Goal: Task Accomplishment & Management: Use online tool/utility

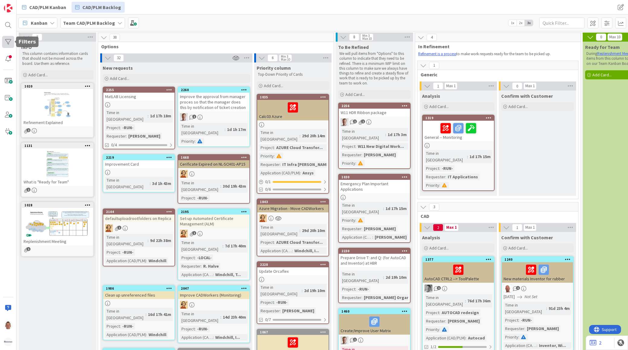
click at [10, 40] on div at bounding box center [8, 42] width 12 height 12
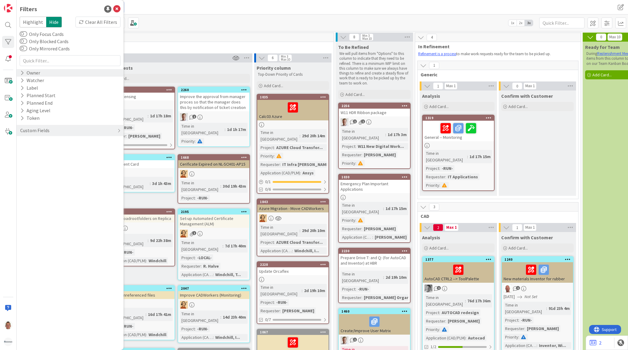
click at [53, 72] on div "Owner" at bounding box center [70, 73] width 107 height 8
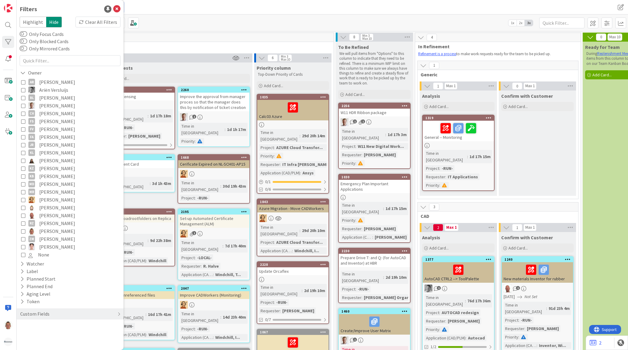
click at [53, 83] on span "[PERSON_NAME]" at bounding box center [57, 82] width 36 height 8
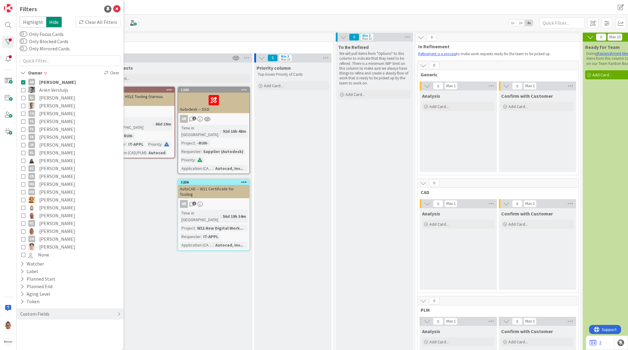
click at [370, 138] on div "To Be Refined We will pull items from "Options" to this column to indicate that…" at bounding box center [373, 249] width 77 height 415
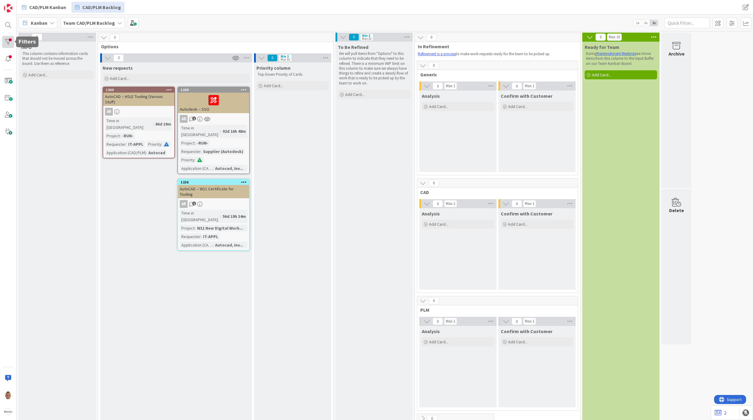
click at [8, 42] on div at bounding box center [8, 42] width 12 height 12
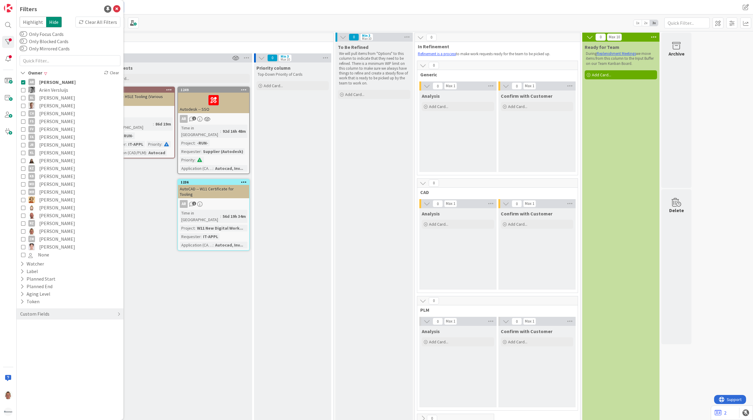
click at [59, 83] on span "[PERSON_NAME]" at bounding box center [57, 82] width 37 height 8
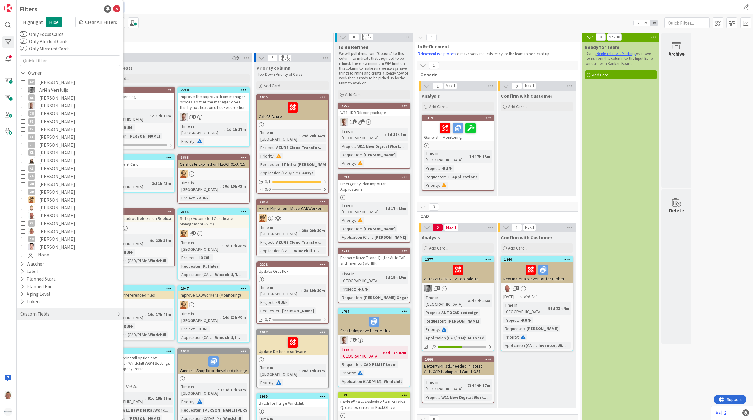
click at [213, 40] on div "38" at bounding box center [215, 37] width 235 height 9
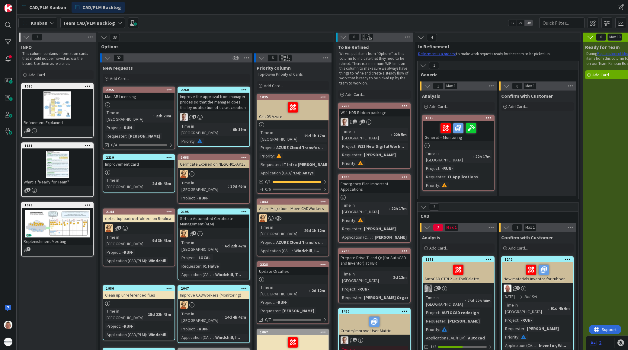
scroll to position [0, 43]
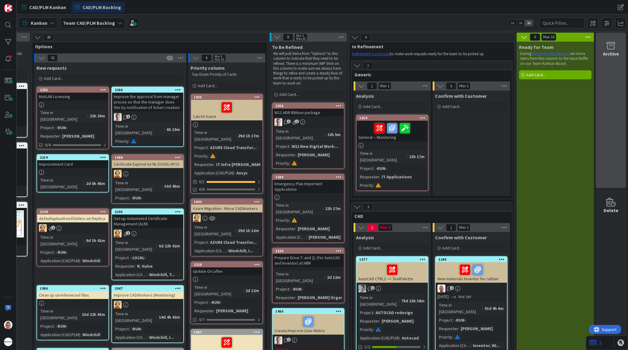
click at [611, 68] on div "Archive" at bounding box center [610, 110] width 30 height 155
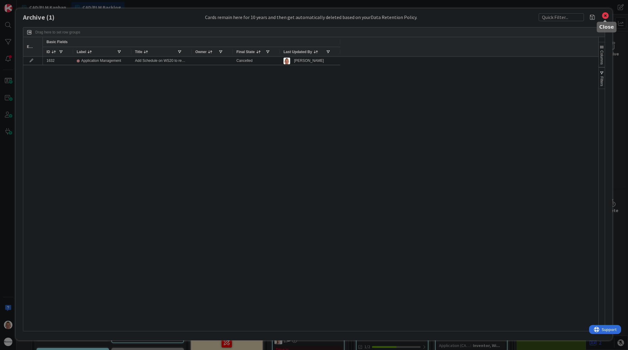
click at [603, 16] on icon at bounding box center [605, 15] width 8 height 8
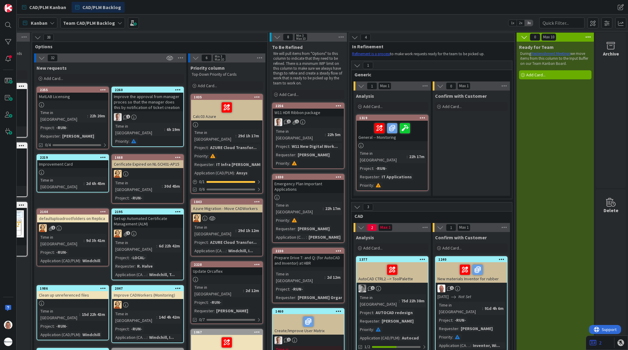
click at [319, 254] on div "Prepare Drive T: and Q: (for AutoCAD and Inventor) at HBR" at bounding box center [307, 260] width 71 height 13
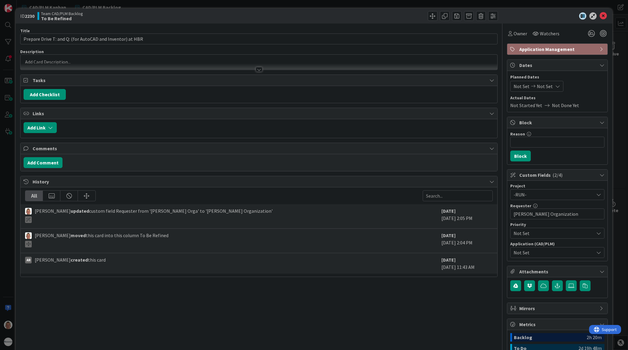
click at [59, 60] on div at bounding box center [259, 62] width 476 height 15
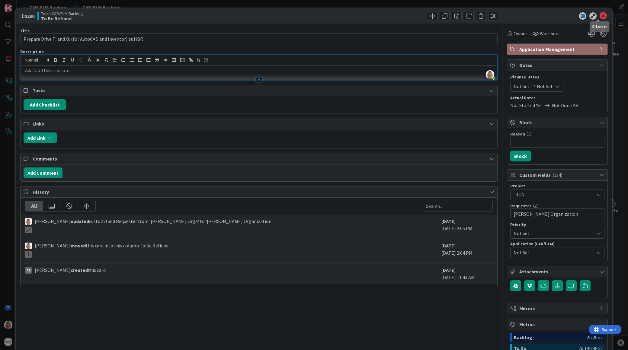
click at [599, 14] on icon at bounding box center [602, 15] width 7 height 7
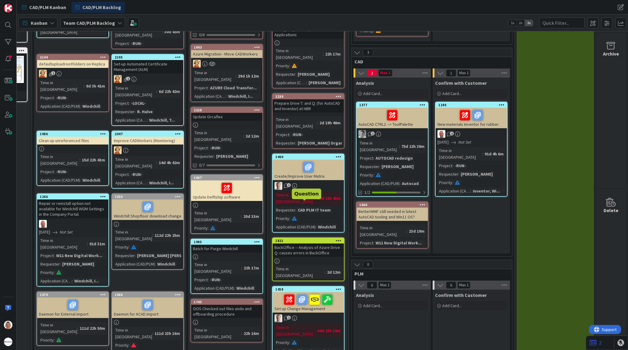
scroll to position [33, 71]
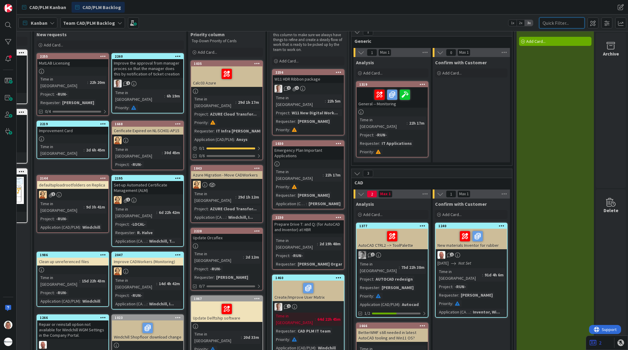
click at [557, 23] on input "text" at bounding box center [561, 22] width 45 height 11
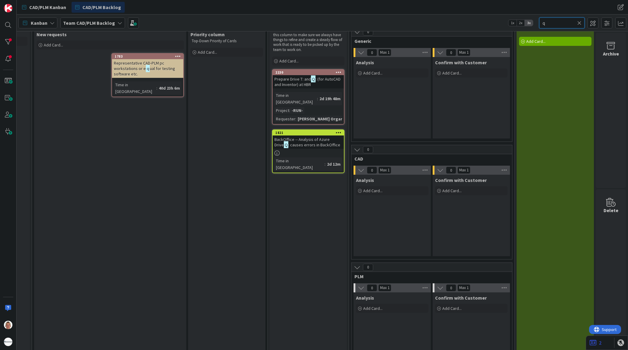
type input "q"
click at [320, 142] on span ": causes errors in BackOffice" at bounding box center [314, 144] width 52 height 5
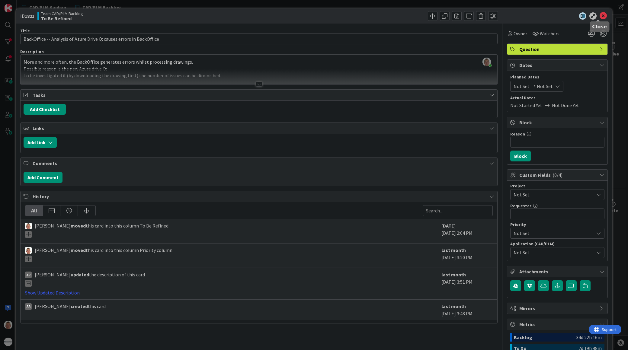
click at [599, 16] on icon at bounding box center [602, 15] width 7 height 7
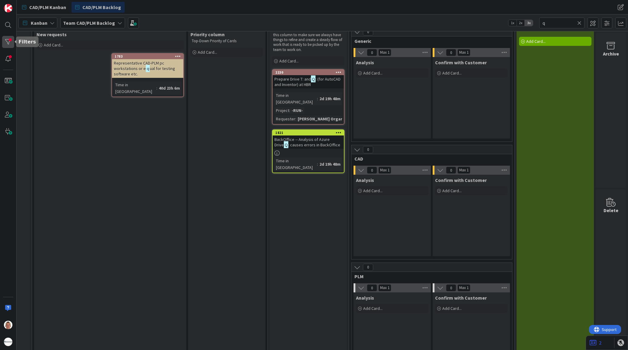
click at [7, 37] on div at bounding box center [8, 42] width 12 height 12
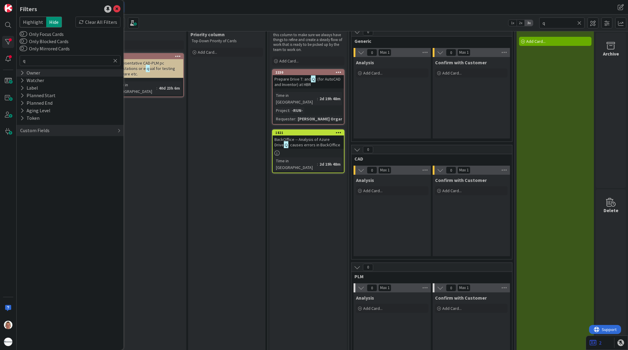
click at [50, 72] on div "Owner" at bounding box center [70, 73] width 107 height 8
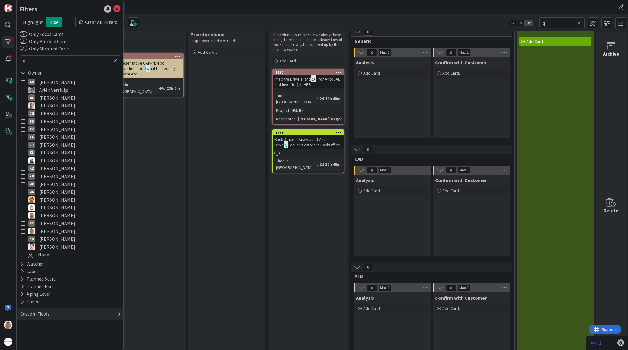
click at [61, 79] on span "[PERSON_NAME]" at bounding box center [57, 82] width 36 height 8
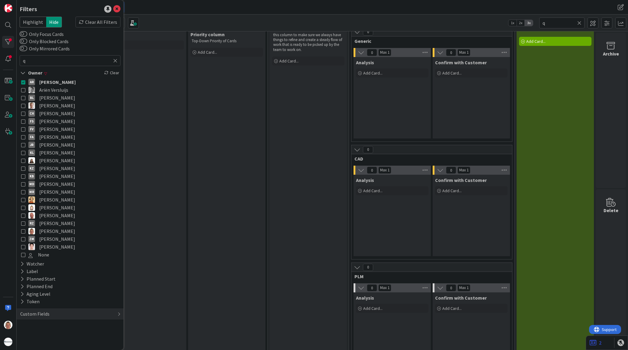
click at [579, 22] on icon at bounding box center [579, 22] width 4 height 5
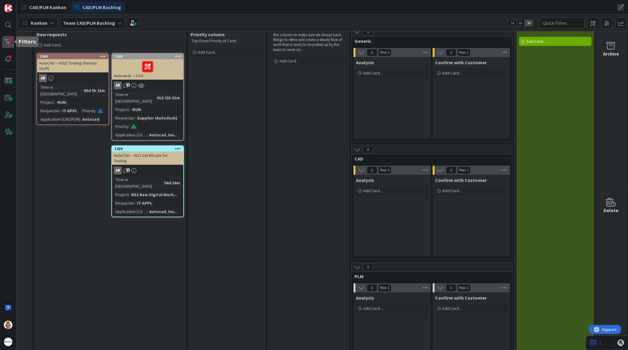
click at [2, 40] on div at bounding box center [8, 42] width 12 height 12
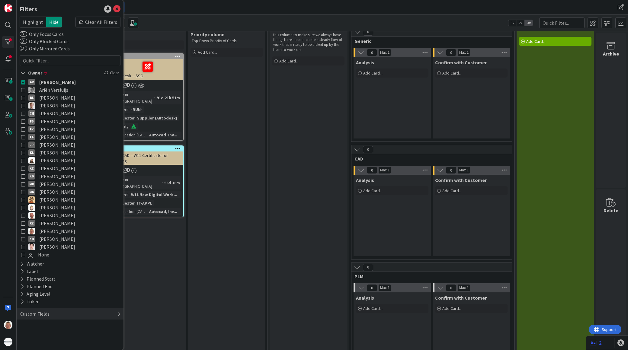
click at [283, 117] on div "To Be Refined We will pull items from "Options" to this column to indicate that…" at bounding box center [307, 215] width 77 height 415
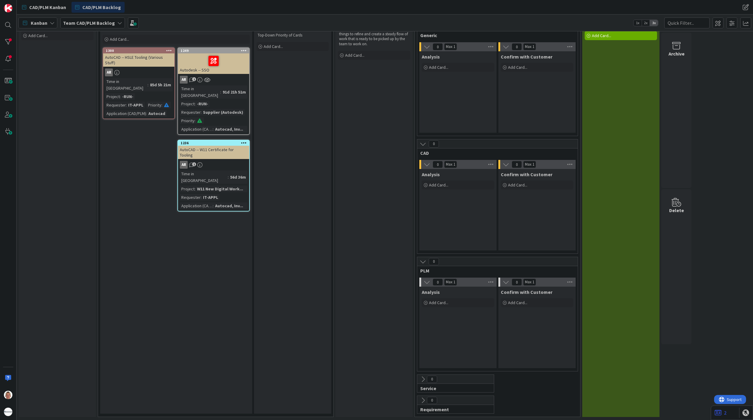
scroll to position [40, 0]
click at [40, 7] on span "CAD/PLM Kanban" at bounding box center [47, 7] width 37 height 7
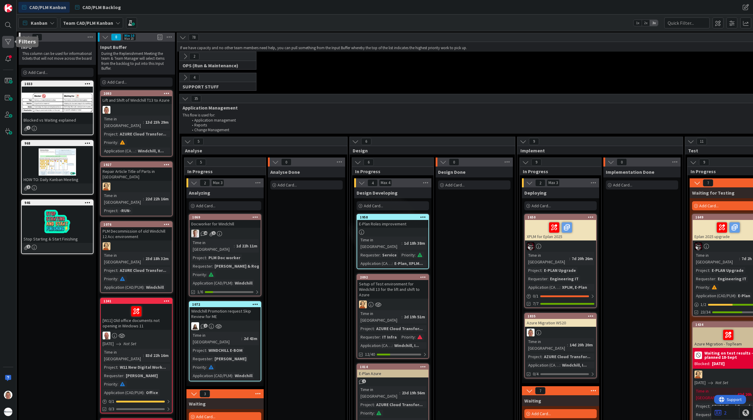
click at [9, 39] on div at bounding box center [8, 42] width 12 height 12
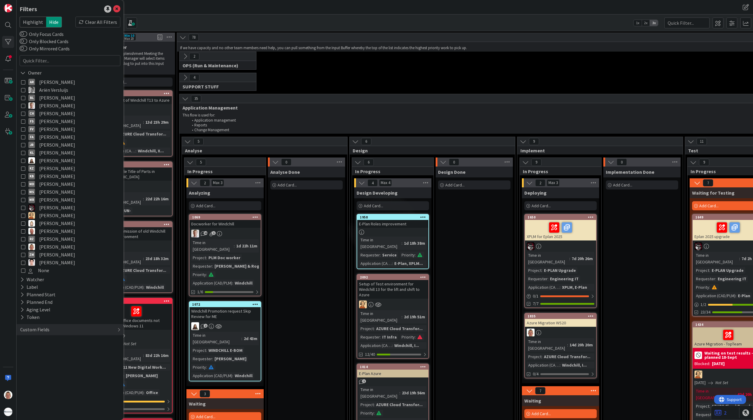
click at [59, 80] on span "[PERSON_NAME]" at bounding box center [57, 82] width 36 height 8
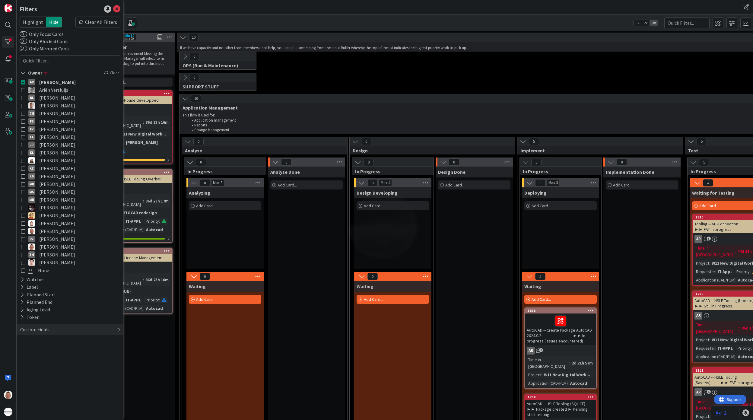
click at [355, 69] on div "0 OPS (Run & Maintenance) This flow is used for: Create Project Data Import Req…" at bounding box center [683, 62] width 1011 height 21
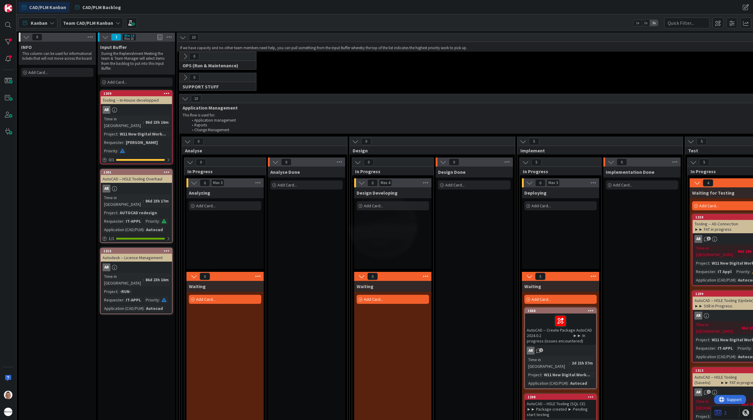
click at [185, 57] on icon at bounding box center [185, 56] width 7 height 7
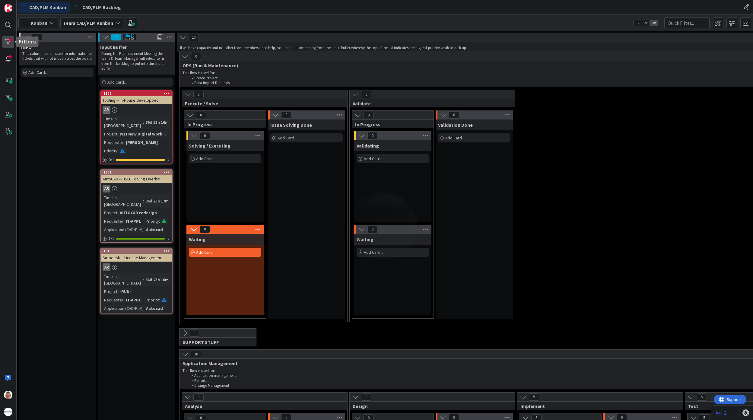
click at [7, 38] on div at bounding box center [8, 42] width 12 height 12
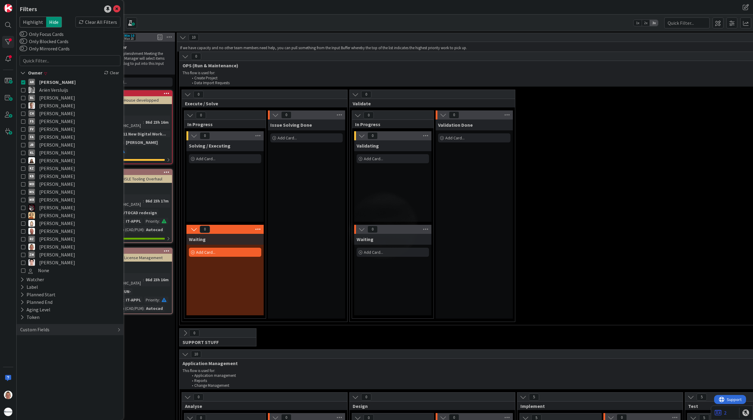
click at [42, 80] on span "[PERSON_NAME]" at bounding box center [57, 82] width 37 height 8
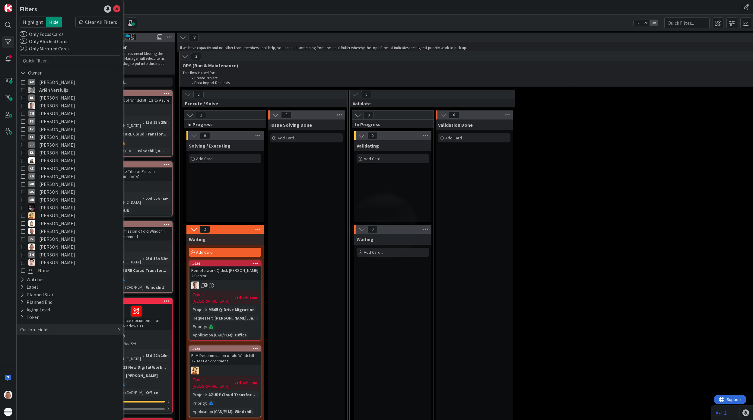
click at [313, 203] on div "Issue Solving Done Add Card..." at bounding box center [306, 272] width 77 height 306
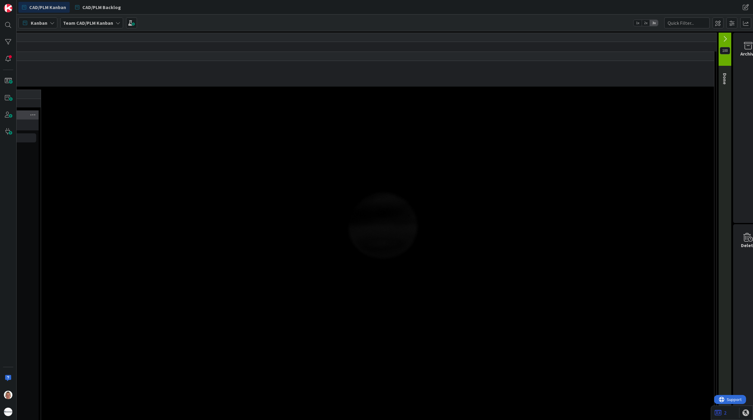
scroll to position [0, 495]
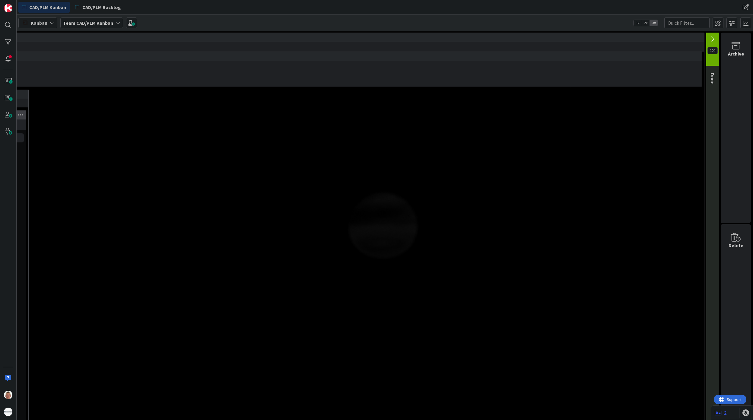
click at [627, 38] on icon at bounding box center [712, 39] width 7 height 7
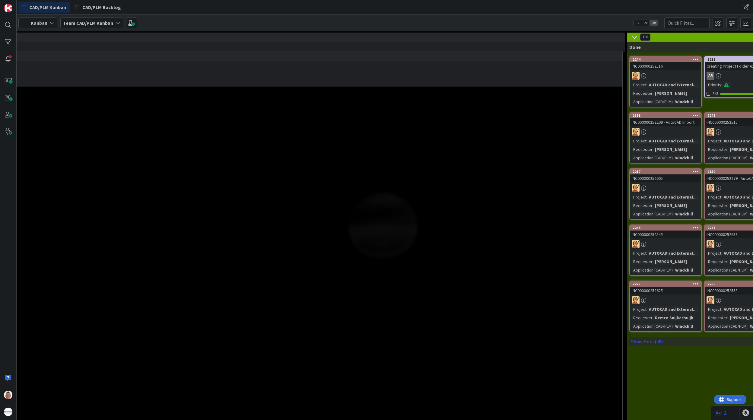
scroll to position [0, 635]
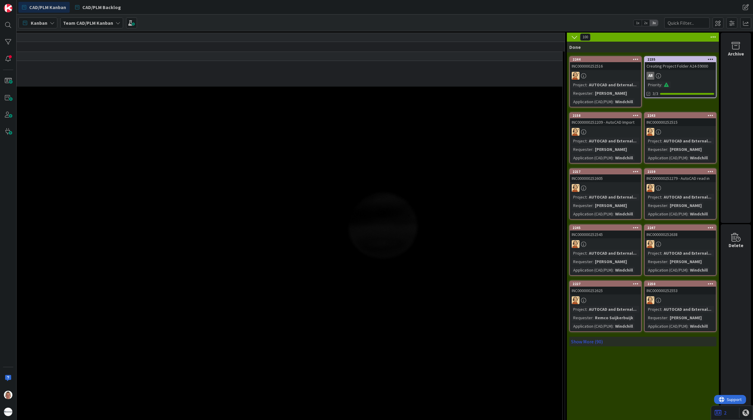
click at [627, 69] on div "Creating Project Folder A24-59000" at bounding box center [680, 66] width 71 height 8
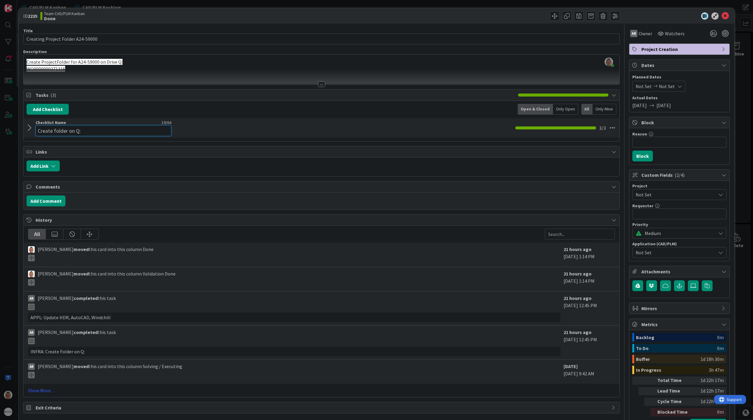
drag, startPoint x: 67, startPoint y: 127, endPoint x: 41, endPoint y: 127, distance: 25.6
click at [64, 127] on input "Create folder on Q:" at bounding box center [104, 130] width 136 height 11
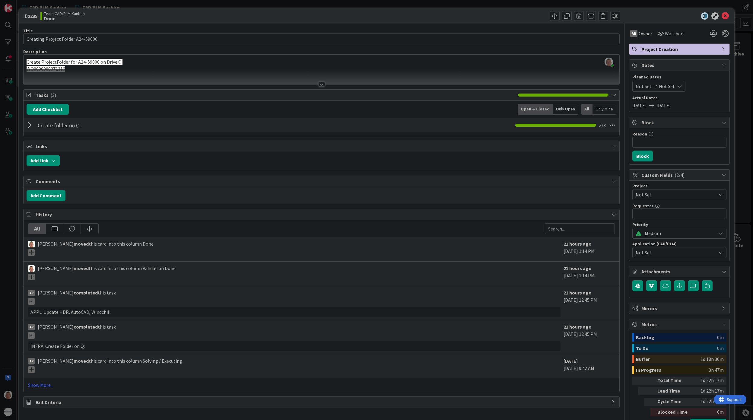
click at [27, 132] on div "Create folder on Q: Checklist Name 19 / 64 Create folder on Q: 3 / 3" at bounding box center [322, 125] width 596 height 14
click at [28, 130] on div at bounding box center [31, 125] width 8 height 11
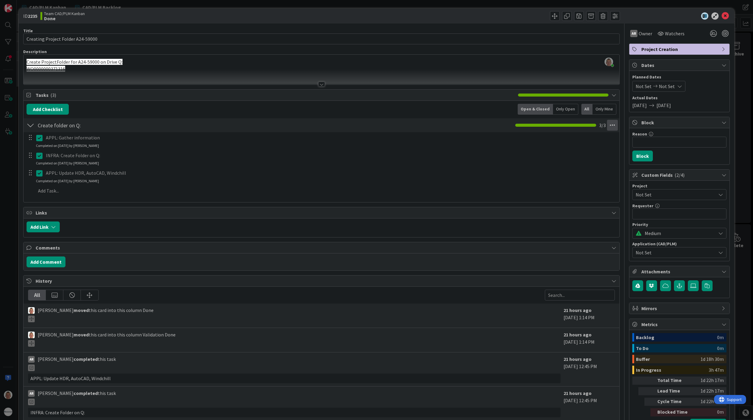
click at [607, 127] on icon at bounding box center [612, 125] width 11 height 11
click at [562, 17] on span at bounding box center [567, 16] width 10 height 10
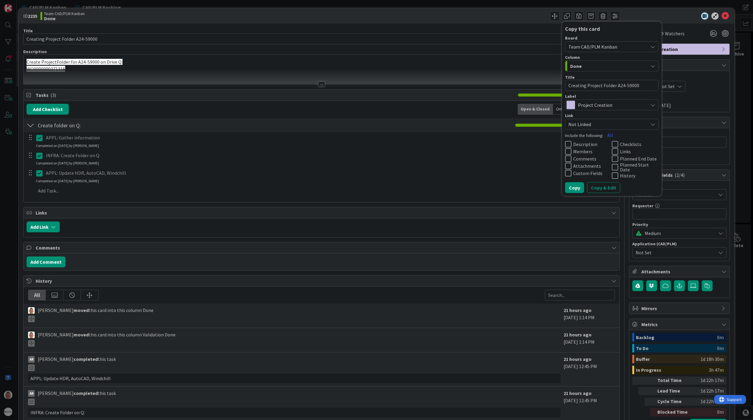
click at [575, 65] on span "Done" at bounding box center [575, 66] width 11 height 8
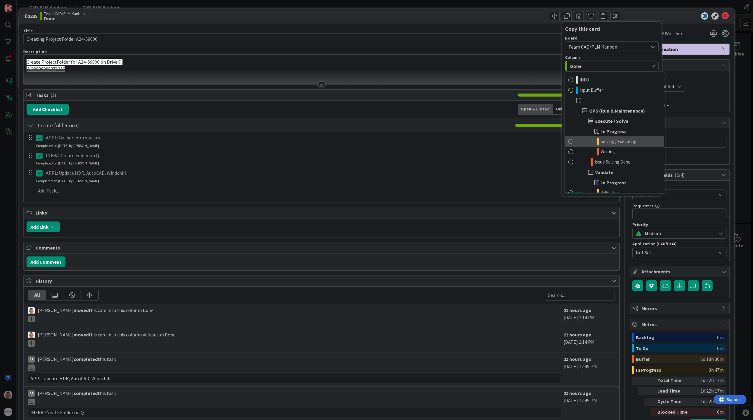
click at [614, 142] on span "Solving / Executing" at bounding box center [619, 141] width 36 height 7
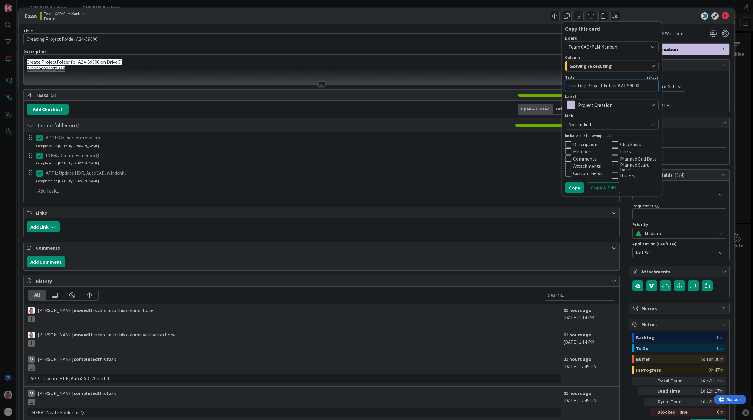
drag, startPoint x: 620, startPoint y: 85, endPoint x: 673, endPoint y: 88, distance: 53.2
click at [627, 88] on div "ID 2235 Team CAD/PLM Kanban Done Copy this card Board Team CAD/PLM Kanban Colum…" at bounding box center [376, 243] width 715 height 470
type textarea "x"
type textarea "Creating Project Folder A24-5"
type textarea "x"
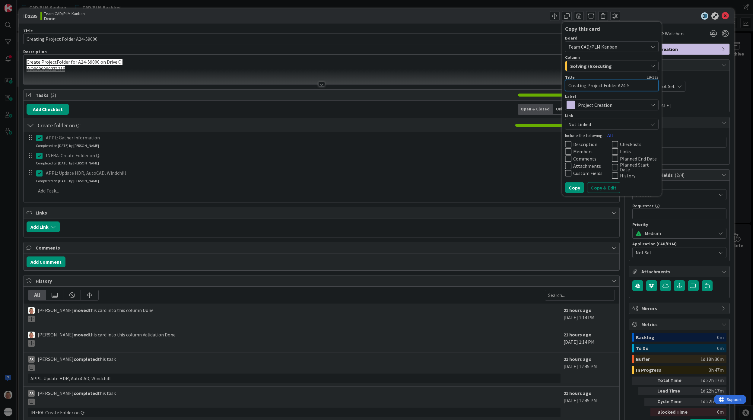
type textarea "Creating Project Folder A24-"
type textarea "x"
type textarea "Creating Project Folder A24-7"
type textarea "x"
type textarea "Creating Project Folder A24-70"
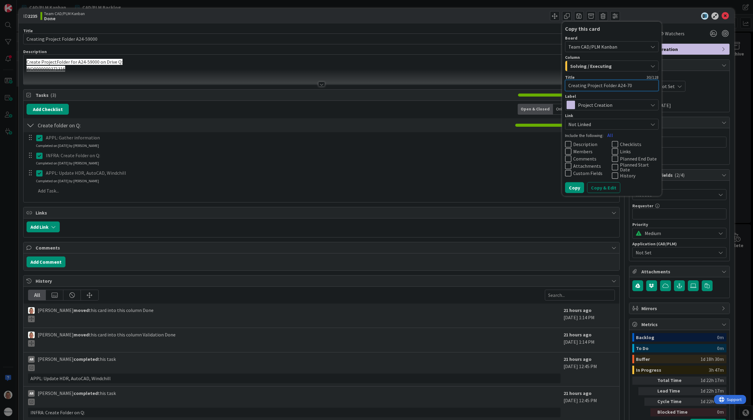
type textarea "x"
type textarea "Creating Project Folder A24-700"
type textarea "x"
type textarea "Creating Project Folder A24-7000"
type textarea "x"
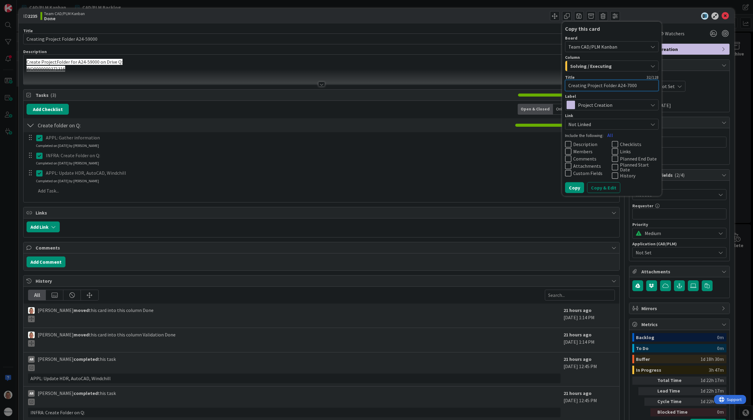
type textarea "Creating Project Folder A24-70000"
type textarea "x"
type textarea "Creating Project Folder A2-70000"
type textarea "x"
type textarea "Creating Project Folder A25-70000"
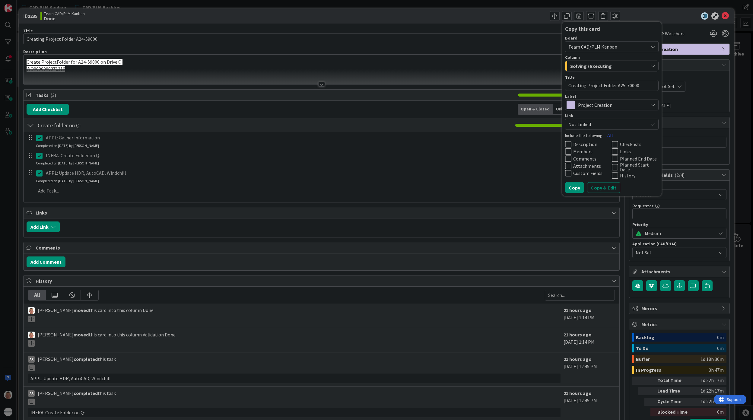
click at [606, 135] on button "All" at bounding box center [610, 134] width 14 height 11
click at [606, 135] on button "None" at bounding box center [612, 134] width 19 height 11
click at [612, 142] on icon at bounding box center [615, 143] width 6 height 7
click at [612, 141] on icon at bounding box center [615, 143] width 6 height 7
click at [603, 132] on button "All" at bounding box center [610, 134] width 14 height 11
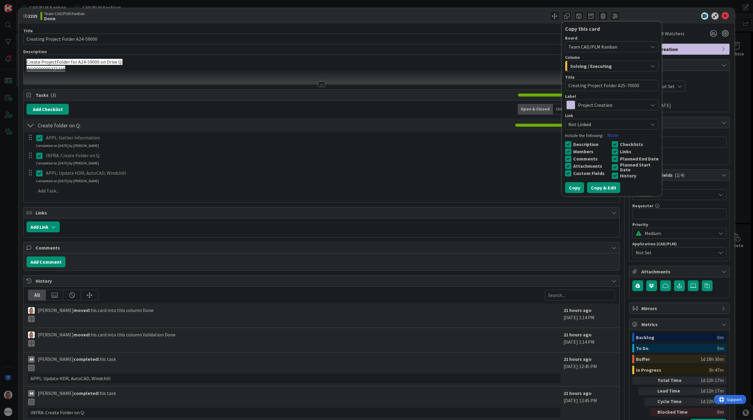
click at [591, 186] on button "Copy & Edit" at bounding box center [603, 187] width 33 height 11
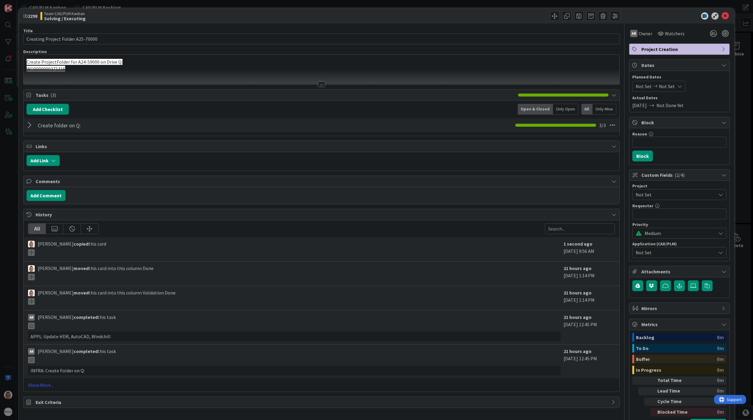
click at [25, 127] on div "Create folder on Q: Checklist Name 19 / 64 Create folder on Q: 3 / 3" at bounding box center [322, 125] width 596 height 14
click at [29, 125] on div at bounding box center [31, 125] width 8 height 11
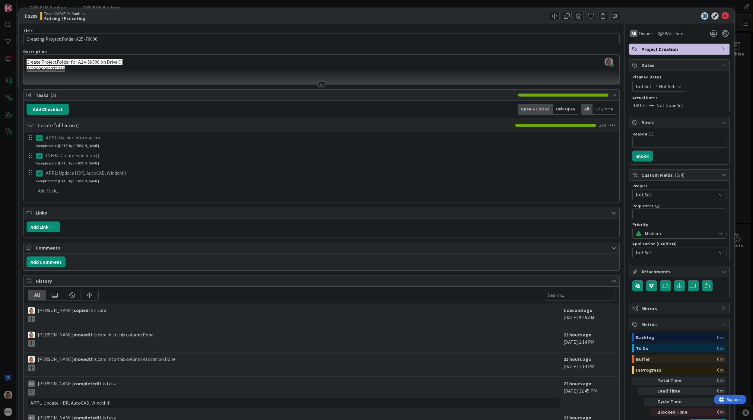
click at [40, 139] on icon at bounding box center [39, 137] width 6 height 7
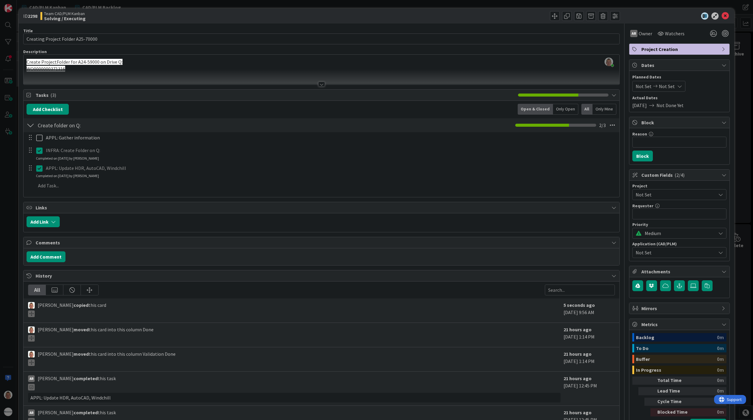
click at [39, 168] on div "APPL: Gather information Update Cancel INFRA: Create Folder on Q: Update Cancel…" at bounding box center [321, 162] width 589 height 61
click at [39, 169] on icon at bounding box center [39, 168] width 6 height 7
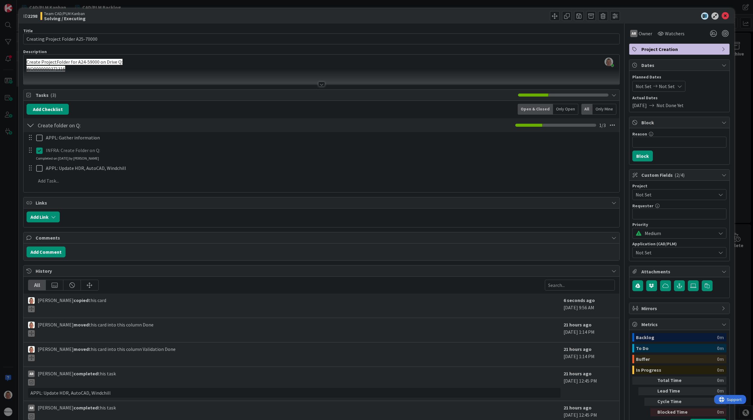
click at [40, 152] on icon at bounding box center [39, 150] width 6 height 7
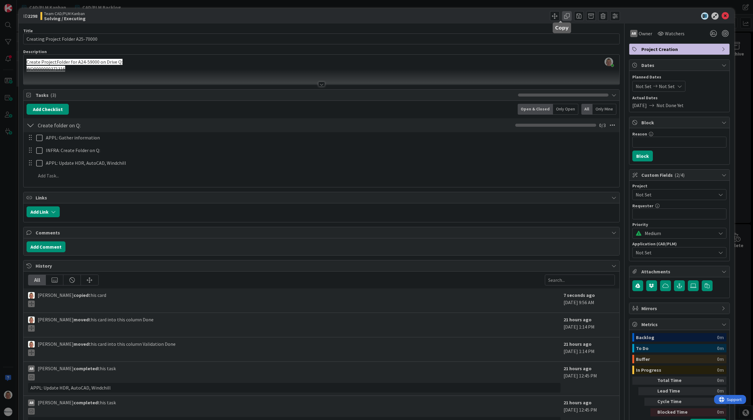
click at [562, 14] on span at bounding box center [567, 16] width 10 height 10
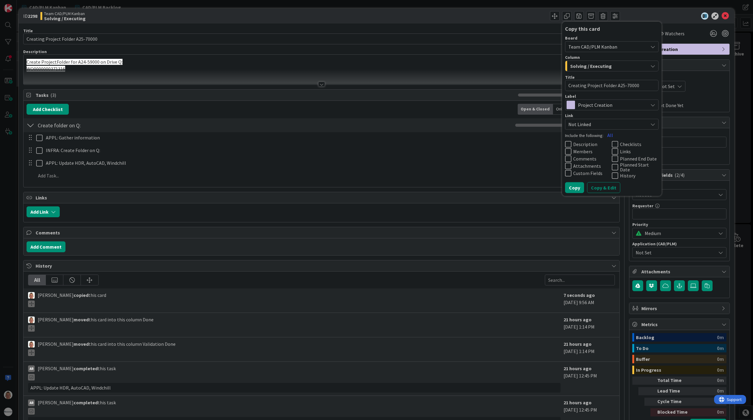
click at [621, 85] on textarea "Creating Project Folder A25-70000" at bounding box center [612, 85] width 94 height 11
type textarea "x"
type textarea "Creating Project Folder A25-7000"
type textarea "x"
type textarea "Creating Project Folder A25-75000"
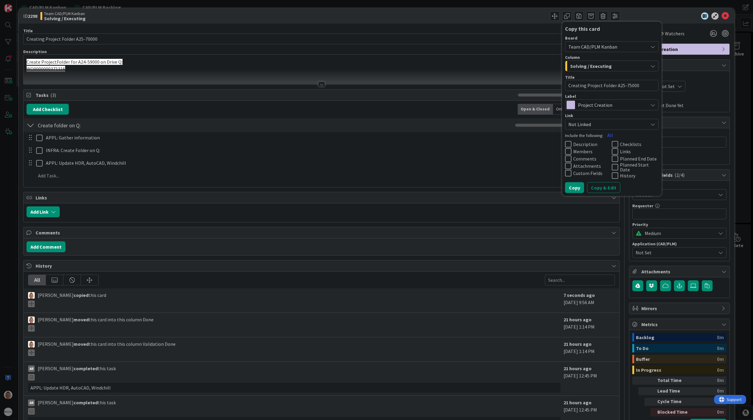
click at [612, 141] on icon at bounding box center [615, 143] width 6 height 7
click at [573, 142] on span "Description" at bounding box center [585, 143] width 24 height 5
click at [579, 150] on span "Members" at bounding box center [582, 151] width 19 height 5
click at [592, 185] on button "Copy & Edit" at bounding box center [603, 187] width 33 height 11
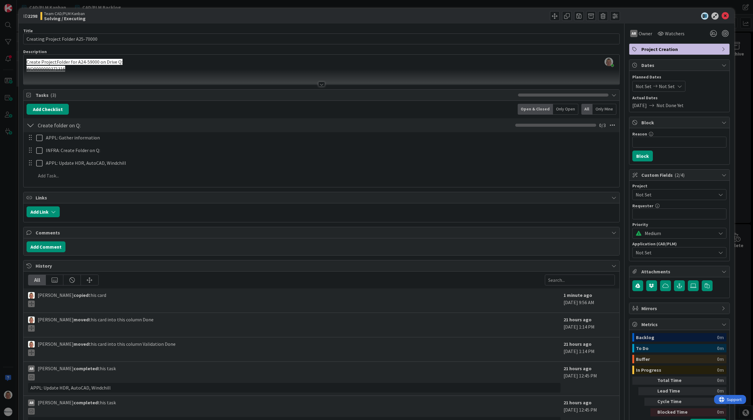
type textarea "x"
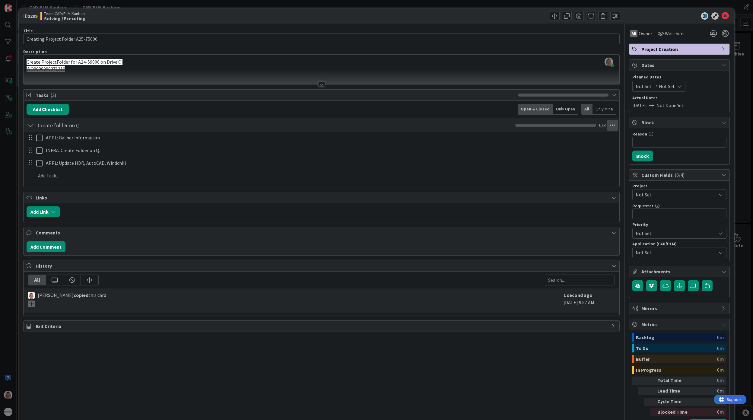
click at [607, 125] on icon at bounding box center [612, 125] width 11 height 11
click at [554, 149] on link "Copy Checklist..." at bounding box center [571, 147] width 91 height 9
click at [38, 106] on button "Add Checklist" at bounding box center [48, 109] width 42 height 11
type input "jgfdjglk"
click at [314, 107] on div "Add Checklist Add Checklist Checklist Name (needed before adding tasks) 8 / 64 …" at bounding box center [321, 109] width 589 height 11
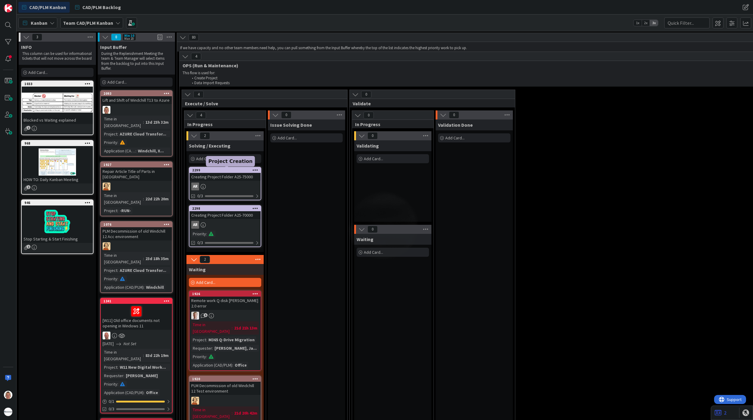
click at [221, 172] on div "2299" at bounding box center [226, 170] width 68 height 4
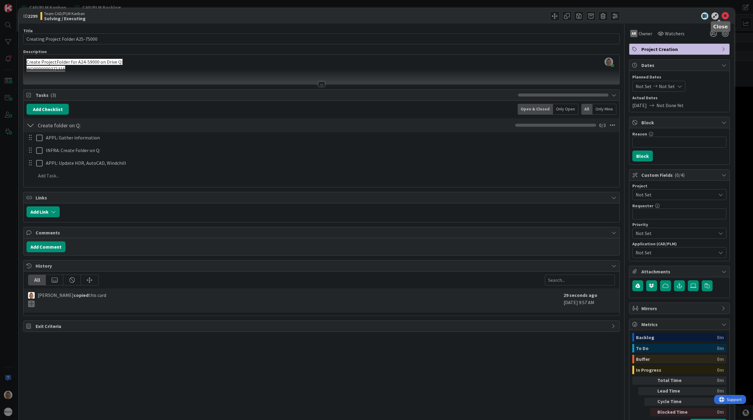
click at [627, 17] on icon at bounding box center [725, 15] width 7 height 7
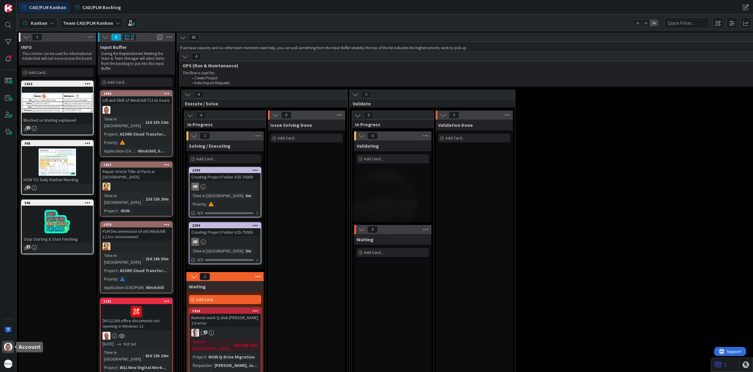
click at [10, 349] on img at bounding box center [8, 346] width 8 height 8
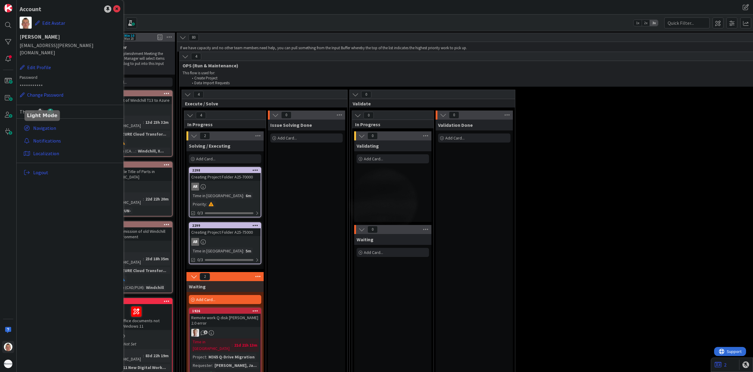
drag, startPoint x: 40, startPoint y: 104, endPoint x: 98, endPoint y: 109, distance: 58.5
click at [40, 108] on icon at bounding box center [40, 111] width 7 height 7
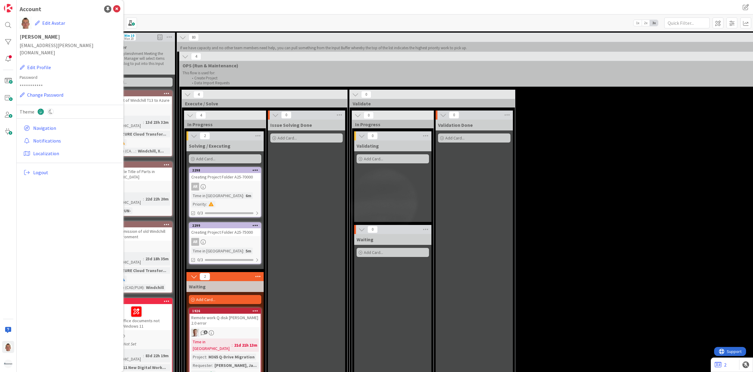
click at [606, 148] on div "4 Execute / Solve 4 In Progress 2 Solving / Executing Add Card... 2298 Creating…" at bounding box center [684, 284] width 1006 height 389
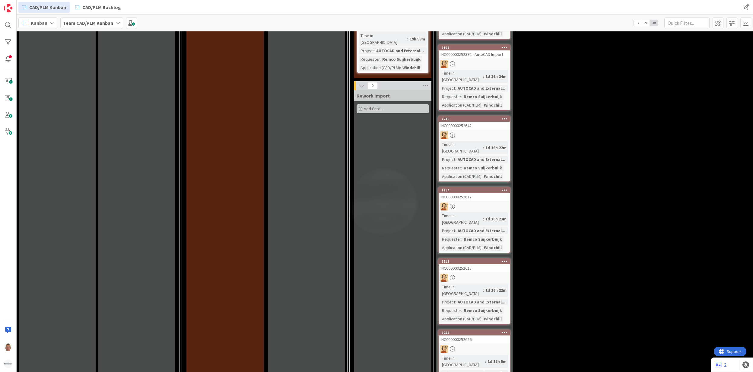
scroll to position [1670, 0]
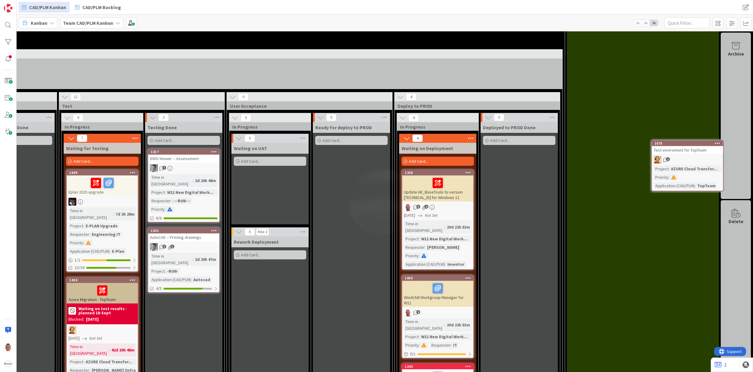
scroll to position [454, 635]
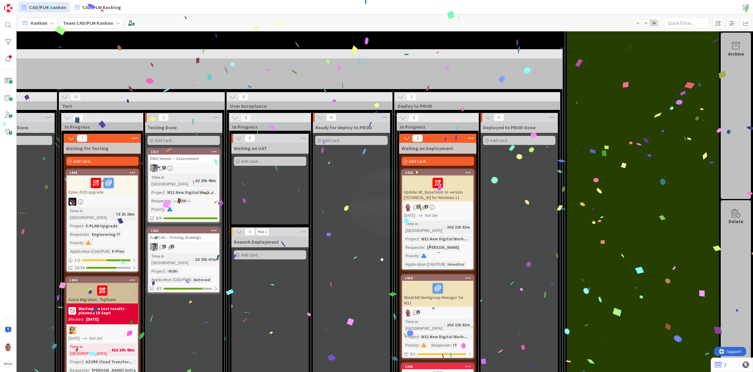
click at [117, 284] on div at bounding box center [102, 290] width 68 height 13
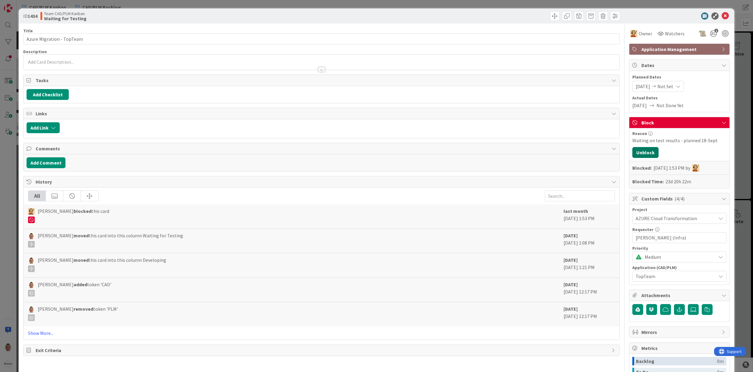
click at [627, 153] on button "Unblock" at bounding box center [645, 152] width 26 height 11
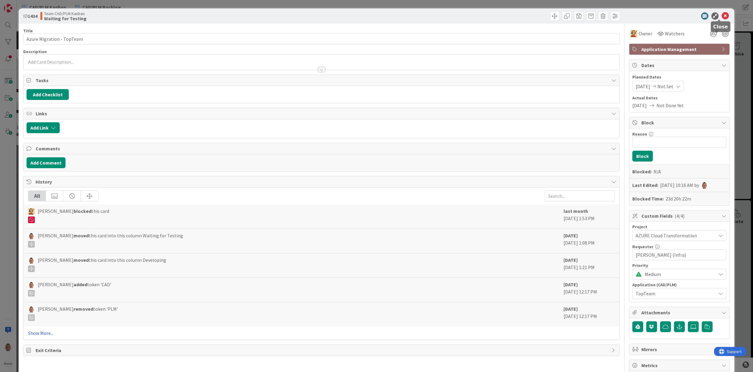
click at [627, 17] on icon at bounding box center [725, 15] width 7 height 7
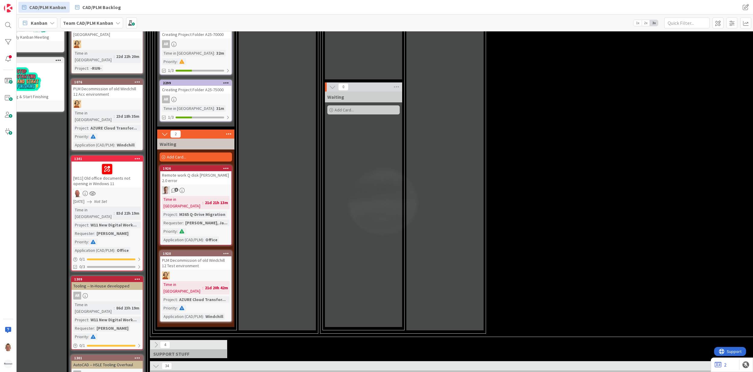
scroll to position [132, 29]
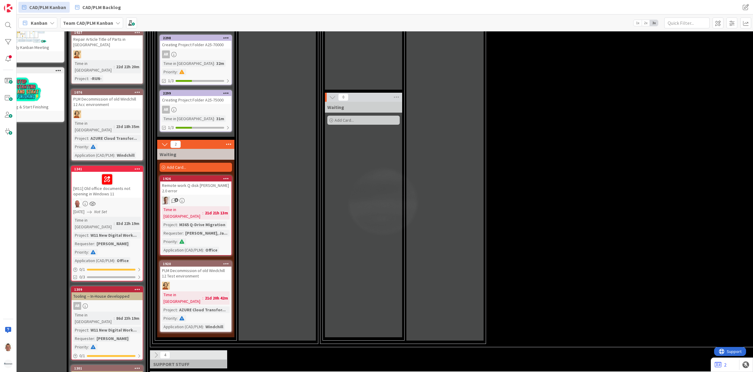
click at [155, 350] on icon at bounding box center [156, 354] width 7 height 7
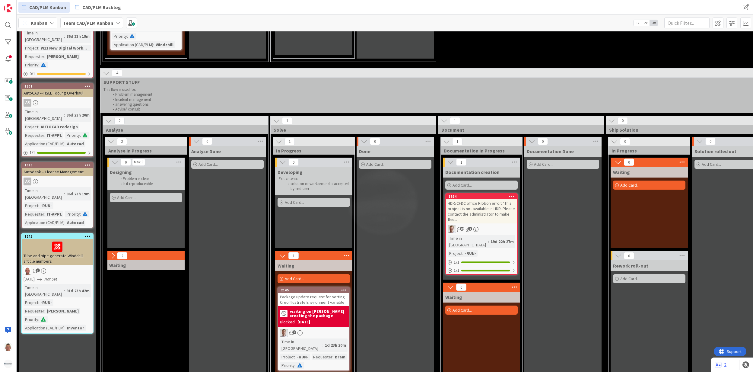
scroll to position [414, 79]
click at [114, 252] on icon at bounding box center [113, 255] width 7 height 7
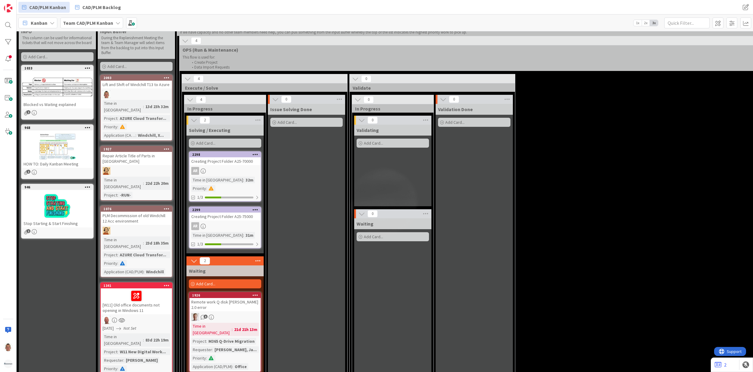
scroll to position [0, 0]
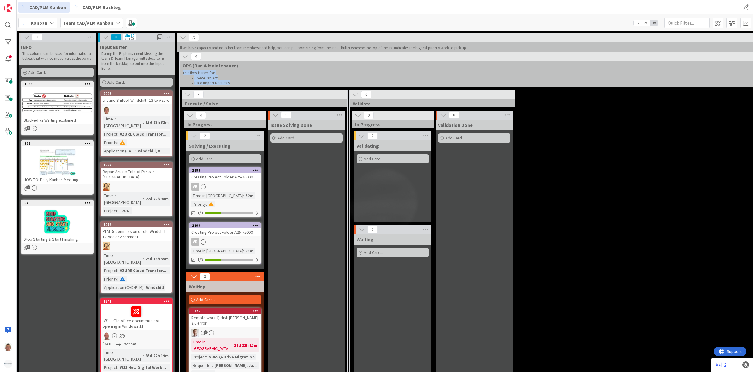
drag, startPoint x: 191, startPoint y: 72, endPoint x: 244, endPoint y: 84, distance: 54.0
click at [244, 84] on div "This flow is used for: Create Project Data Import Requests" at bounding box center [656, 77] width 950 height 17
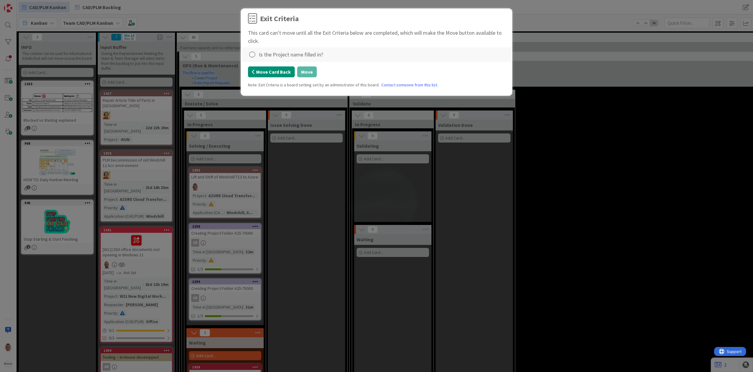
click at [288, 73] on button "Move Card Back" at bounding box center [271, 71] width 47 height 11
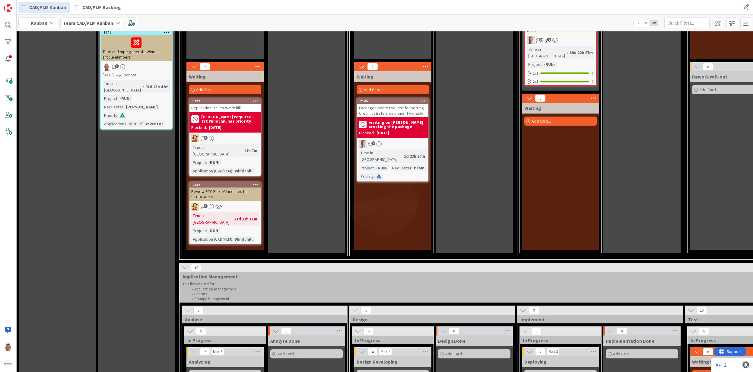
scroll to position [603, 0]
